Goal: Information Seeking & Learning: Check status

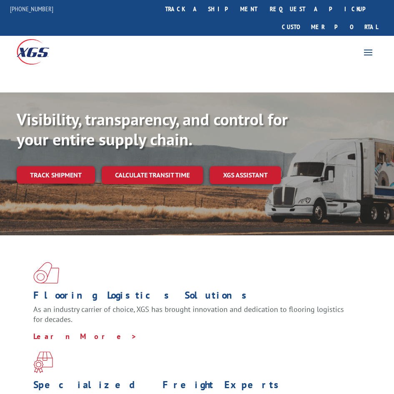
click at [219, 14] on link "track a shipment" at bounding box center [211, 9] width 105 height 18
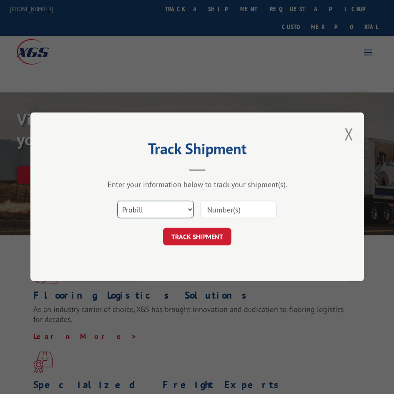
click at [135, 210] on select "Select category... Probill BOL PO" at bounding box center [155, 209] width 77 height 17
select select "po"
click at [117, 201] on select "Select category... Probill BOL PO" at bounding box center [155, 209] width 77 height 17
click at [210, 212] on input at bounding box center [238, 209] width 77 height 17
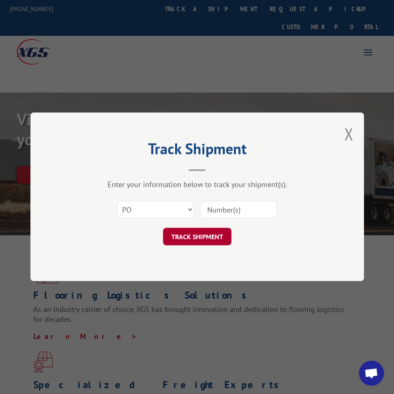
paste input "76569315"
type input "76569315"
click at [195, 234] on button "TRACK SHIPMENT" at bounding box center [197, 236] width 68 height 17
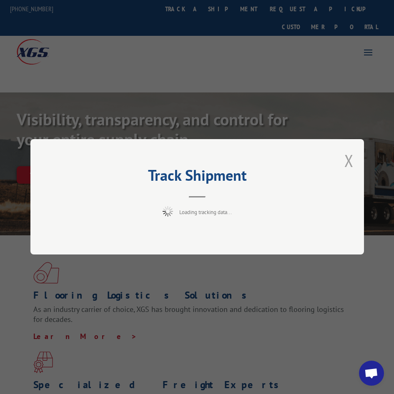
click at [348, 166] on button "Close modal" at bounding box center [348, 160] width 9 height 22
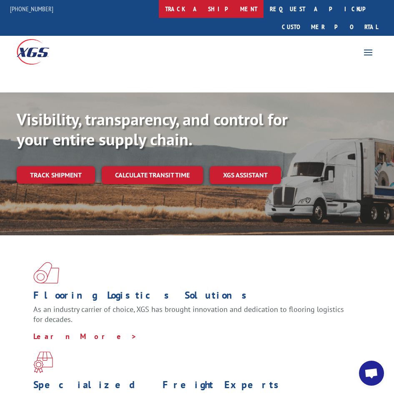
click at [223, 4] on link "track a shipment" at bounding box center [211, 9] width 105 height 18
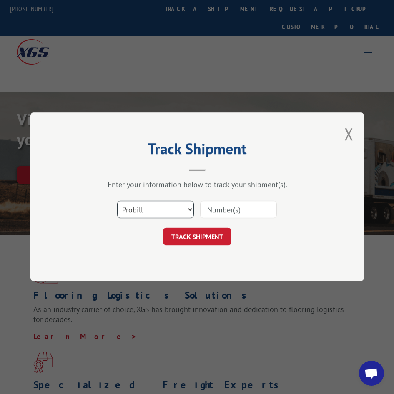
click at [172, 216] on select "Select category... Probill BOL PO" at bounding box center [155, 209] width 77 height 17
select select "po"
click at [117, 201] on select "Select category... Probill BOL PO" at bounding box center [155, 209] width 77 height 17
click at [229, 214] on input at bounding box center [238, 209] width 77 height 17
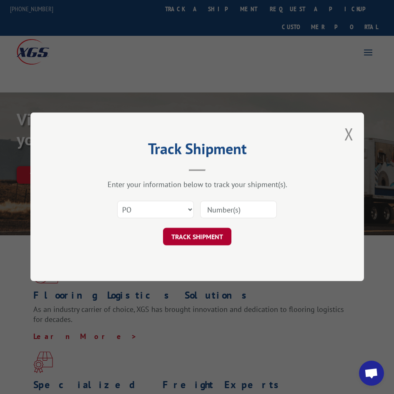
paste input "76569315"
type input "76569315"
click at [187, 235] on button "TRACK SHIPMENT" at bounding box center [197, 236] width 68 height 17
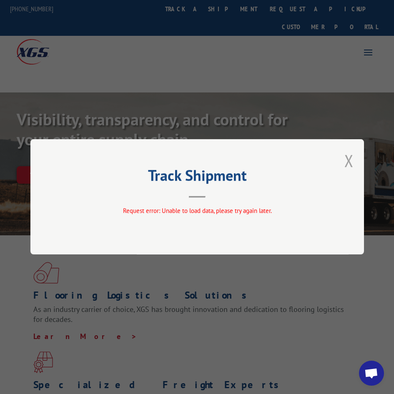
click at [350, 163] on button "Close modal" at bounding box center [348, 160] width 9 height 22
